Goal: Register for event/course

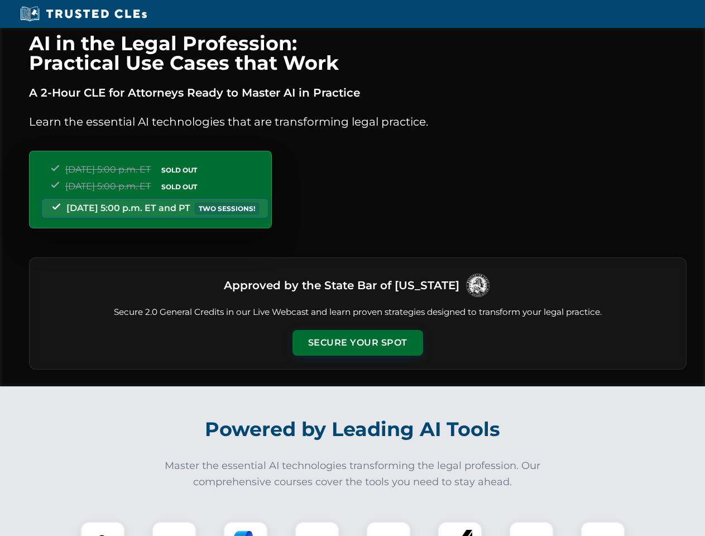
click at [357, 343] on button "Secure Your Spot" at bounding box center [357, 343] width 131 height 26
click at [103, 529] on img at bounding box center [103, 543] width 32 height 32
click at [174, 529] on div at bounding box center [174, 543] width 45 height 45
click at [246, 529] on div at bounding box center [245, 543] width 45 height 45
click at [317, 529] on img at bounding box center [316, 543] width 31 height 31
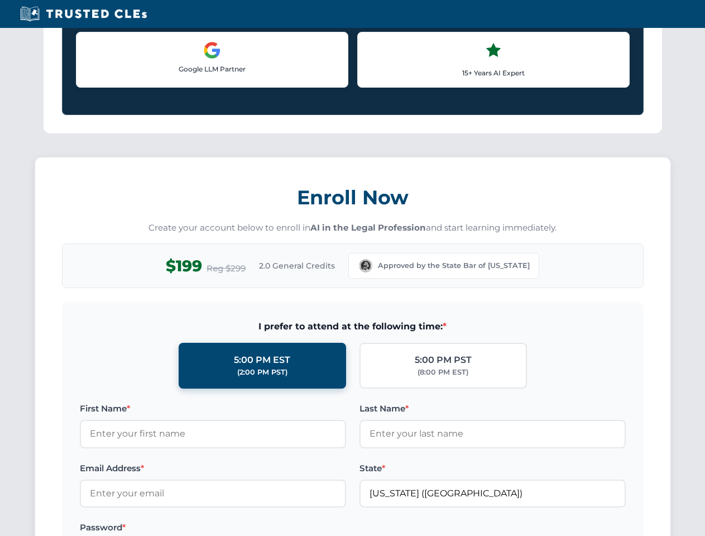
scroll to position [967, 0]
